Goal: Check status

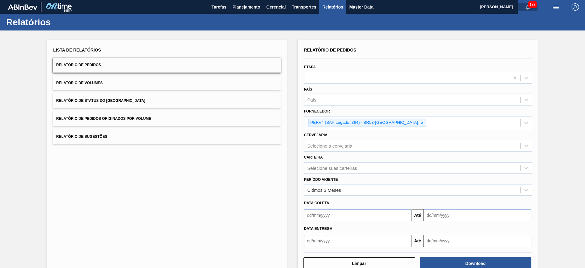
click at [524, 5] on span "button" at bounding box center [528, 7] width 15 height 5
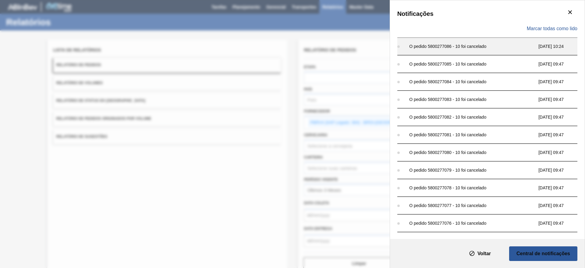
click at [545, 54] on div "O pedido 5800277086 - 10 foi cancelado 30/04 10:24" at bounding box center [488, 47] width 180 height 18
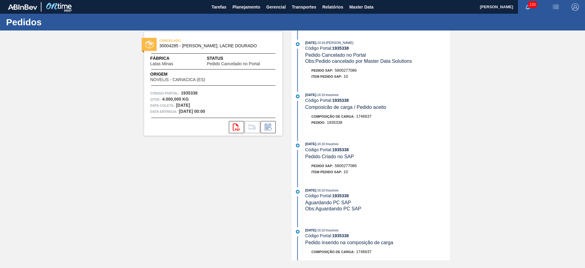
click at [211, 52] on div "CANCELADO 30004285 - BOBINA ALUMINIO; LACRE DOURADO Fábrica Latas Minas Status …" at bounding box center [213, 84] width 138 height 104
click at [221, 48] on div "CANCELADO 30004285 - BOBINA ALUMINIO; LACRE DOURADO" at bounding box center [213, 44] width 138 height 14
click at [174, 40] on span "CANCELADO" at bounding box center [201, 41] width 85 height 6
click at [158, 40] on div "CANCELADO 30004285 - BOBINA ALUMINIO; LACRE DOURADO" at bounding box center [213, 44] width 138 height 14
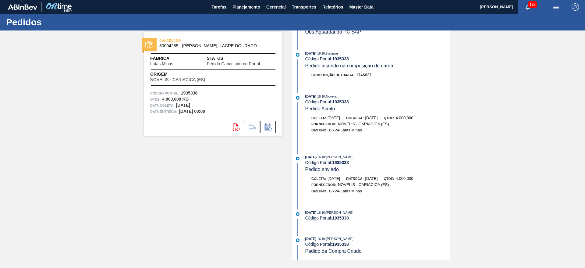
click at [179, 98] on strong "4.000,000 KG" at bounding box center [175, 99] width 27 height 5
